Goal: Task Accomplishment & Management: Manage account settings

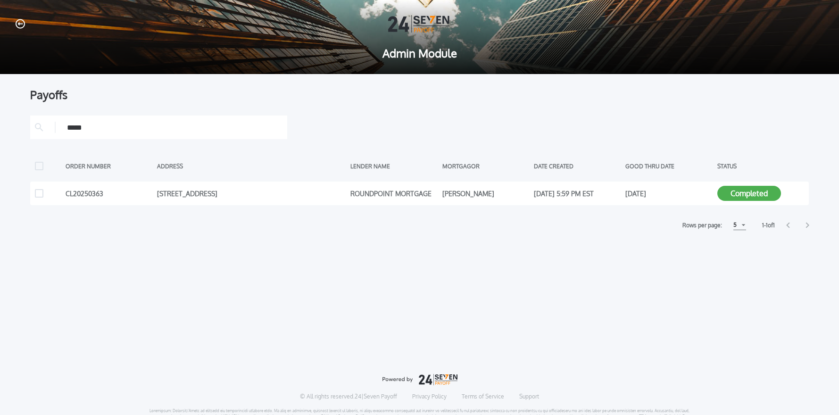
drag, startPoint x: 22, startPoint y: 23, endPoint x: 96, endPoint y: 34, distance: 75.4
click at [21, 23] on icon "button" at bounding box center [20, 24] width 9 height 10
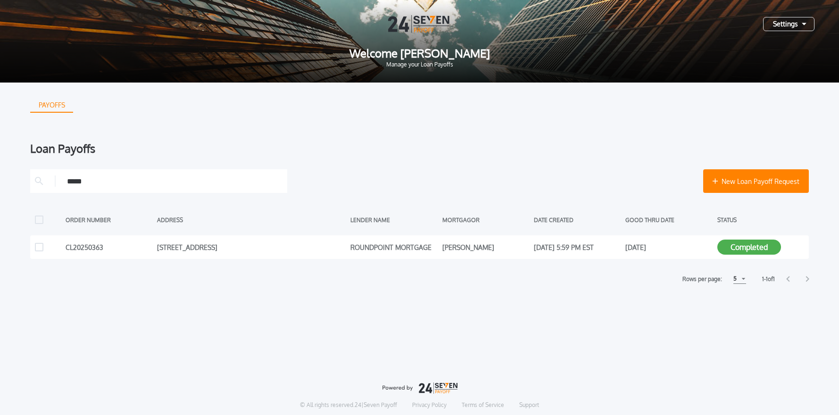
click at [779, 29] on div "Settings" at bounding box center [788, 24] width 51 height 14
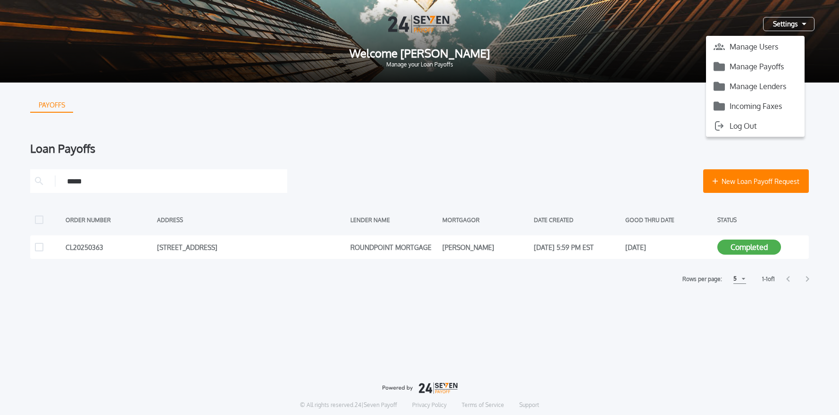
click at [761, 66] on button "Manage Payoffs" at bounding box center [755, 66] width 99 height 14
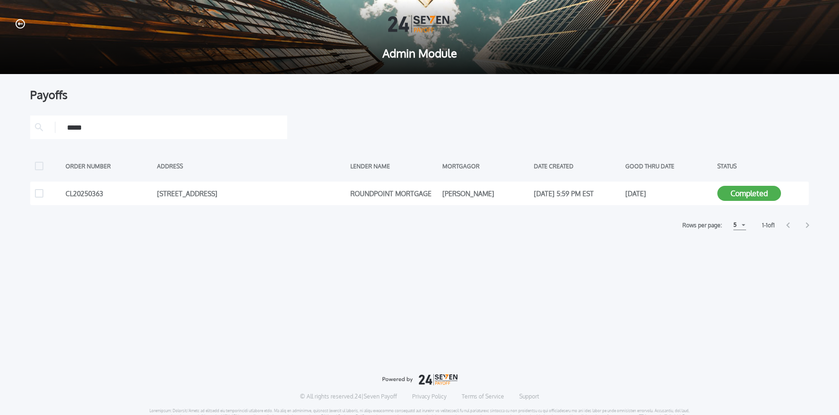
drag, startPoint x: 736, startPoint y: 276, endPoint x: 784, endPoint y: 213, distance: 79.3
click at [739, 271] on div "Payoffs **** ORDER NUMBER ADDRESS LENDER NAME MORTGAGOR DATE CREATED GOOD THRU …" at bounding box center [419, 205] width 779 height 262
click at [798, 193] on icon at bounding box center [799, 193] width 9 height 9
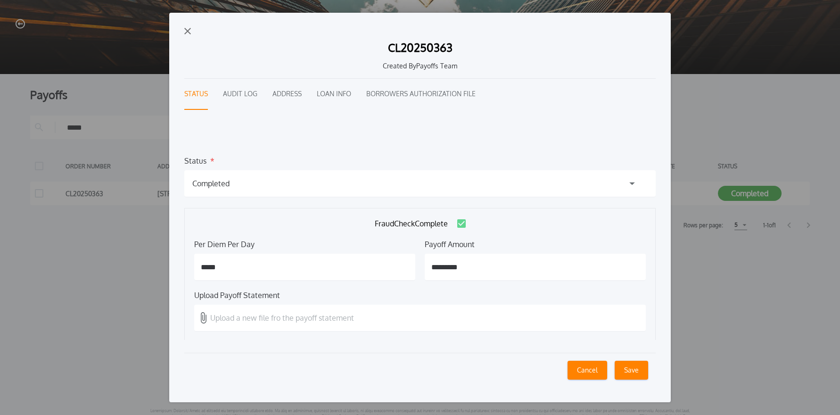
drag, startPoint x: 186, startPoint y: 29, endPoint x: 49, endPoint y: 20, distance: 137.5
click at [186, 29] on img "button" at bounding box center [187, 31] width 7 height 7
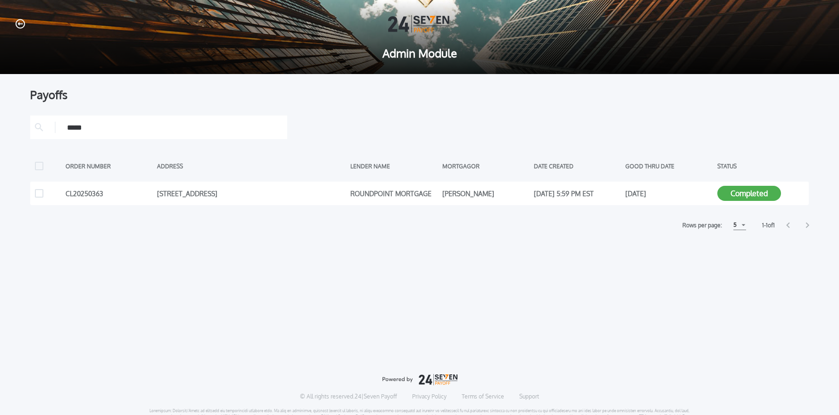
click at [20, 23] on icon "button" at bounding box center [20, 24] width 9 height 10
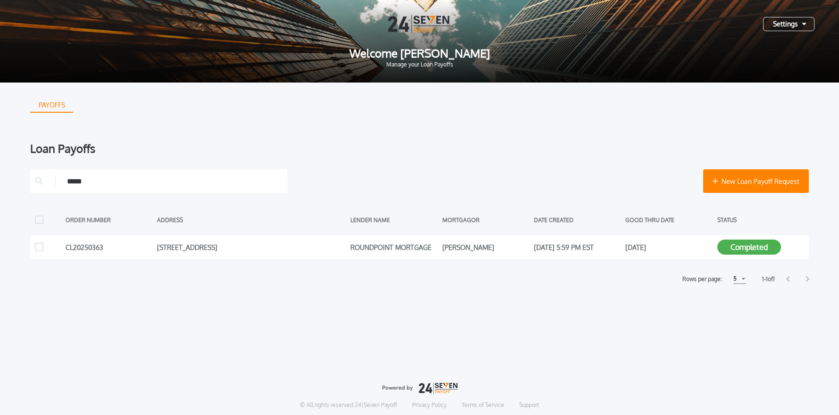
click at [774, 26] on div "Settings" at bounding box center [788, 24] width 51 height 14
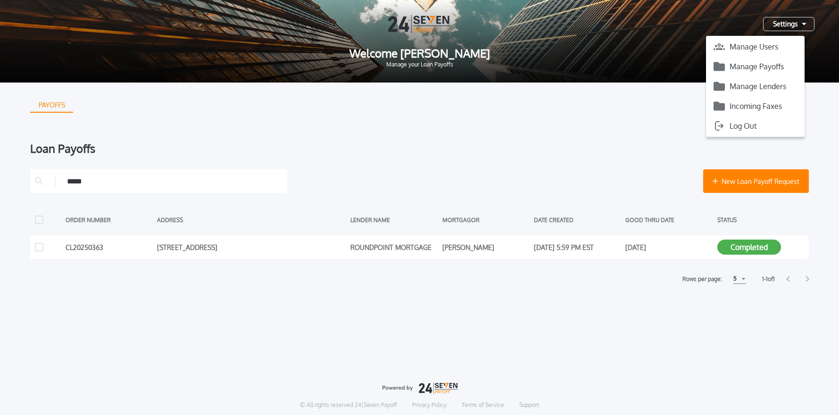
click at [762, 65] on button "Manage Payoffs" at bounding box center [755, 66] width 99 height 14
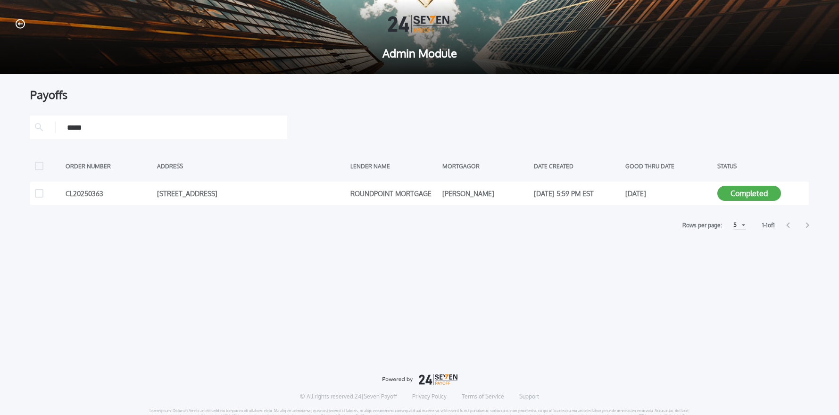
click at [22, 24] on icon "button" at bounding box center [20, 23] width 9 height 9
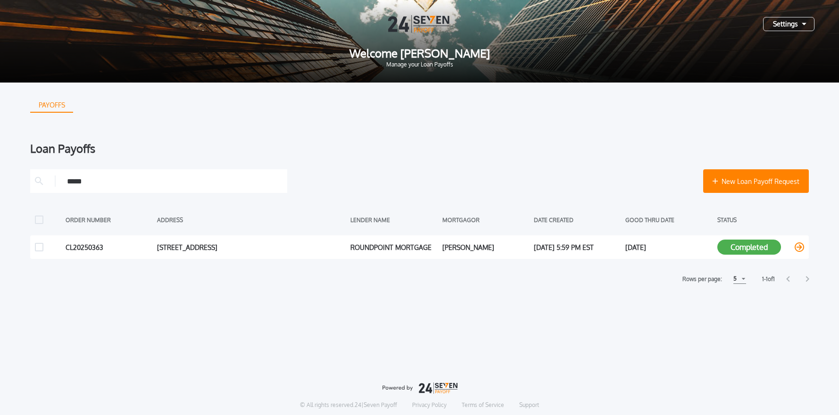
click at [801, 247] on icon at bounding box center [799, 246] width 9 height 9
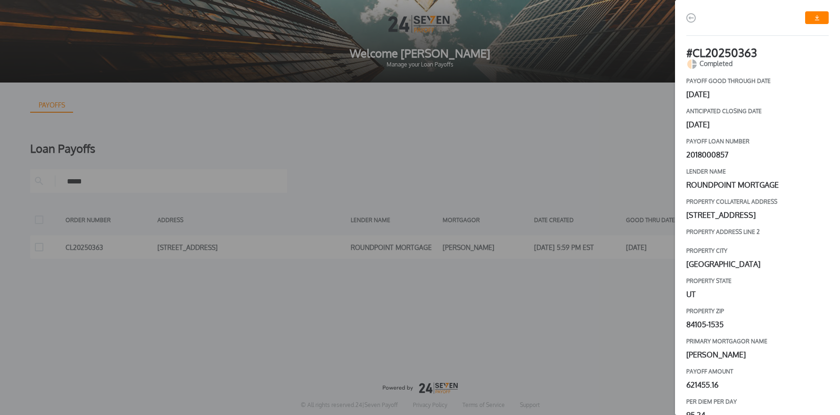
click at [811, 22] on link "button" at bounding box center [817, 17] width 24 height 13
click at [694, 18] on img "button" at bounding box center [691, 17] width 9 height 9
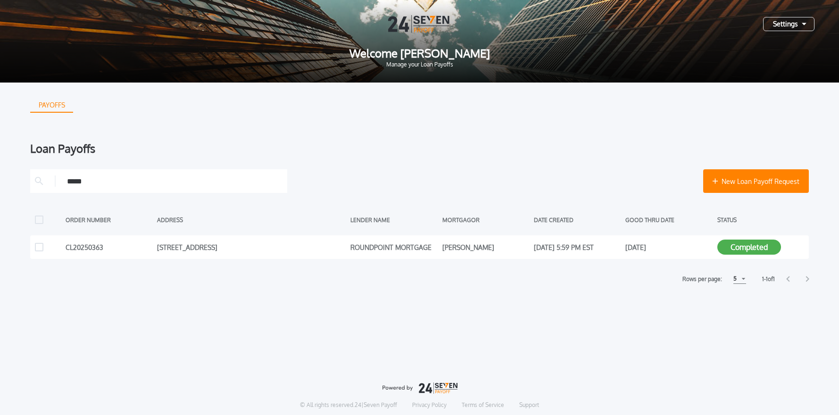
click at [99, 188] on input "****" at bounding box center [174, 181] width 215 height 14
type input "*"
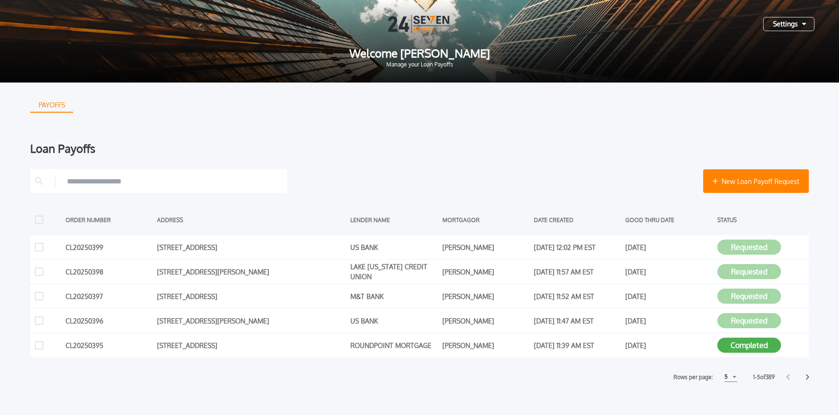
click at [783, 23] on div "Settings" at bounding box center [788, 24] width 51 height 14
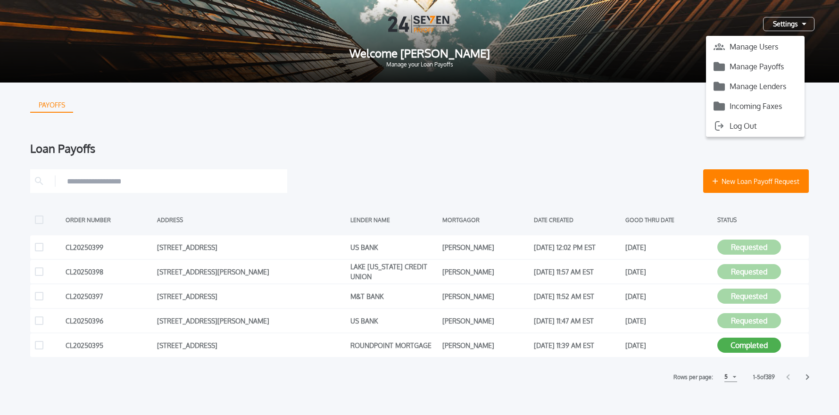
click at [756, 66] on button "Manage Payoffs" at bounding box center [755, 66] width 99 height 14
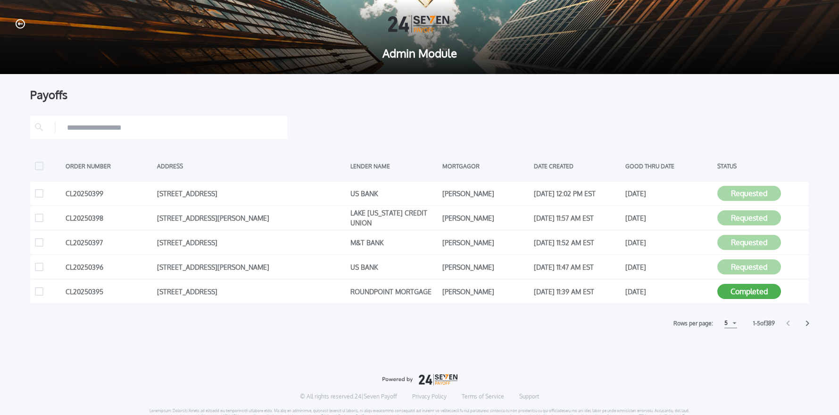
scroll to position [1, 0]
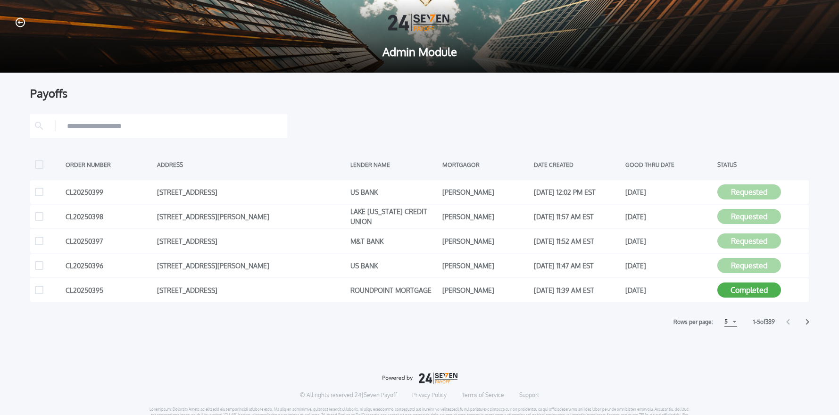
click at [807, 323] on icon at bounding box center [807, 322] width 3 height 6
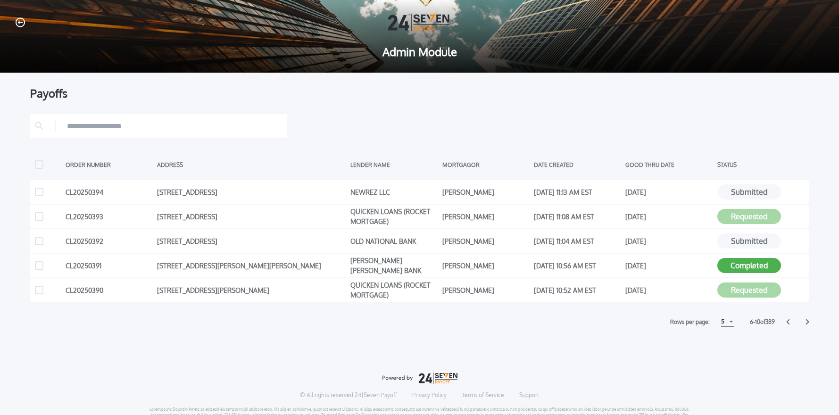
click at [23, 25] on icon "button" at bounding box center [20, 22] width 9 height 9
